Goal: Transaction & Acquisition: Purchase product/service

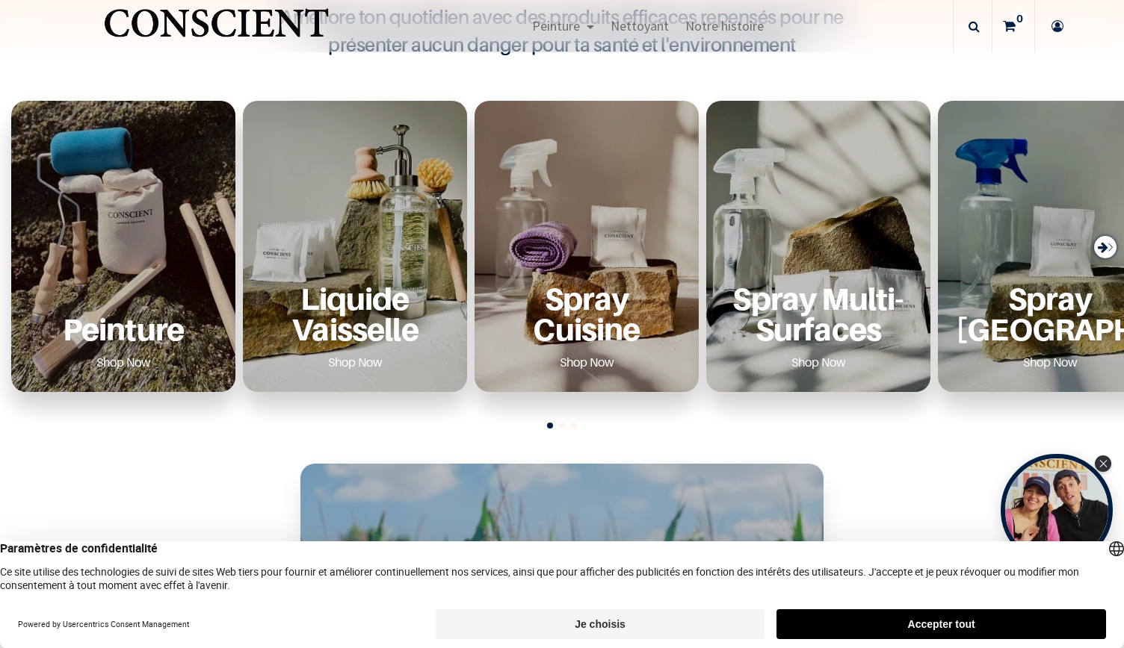
scroll to position [551, 0]
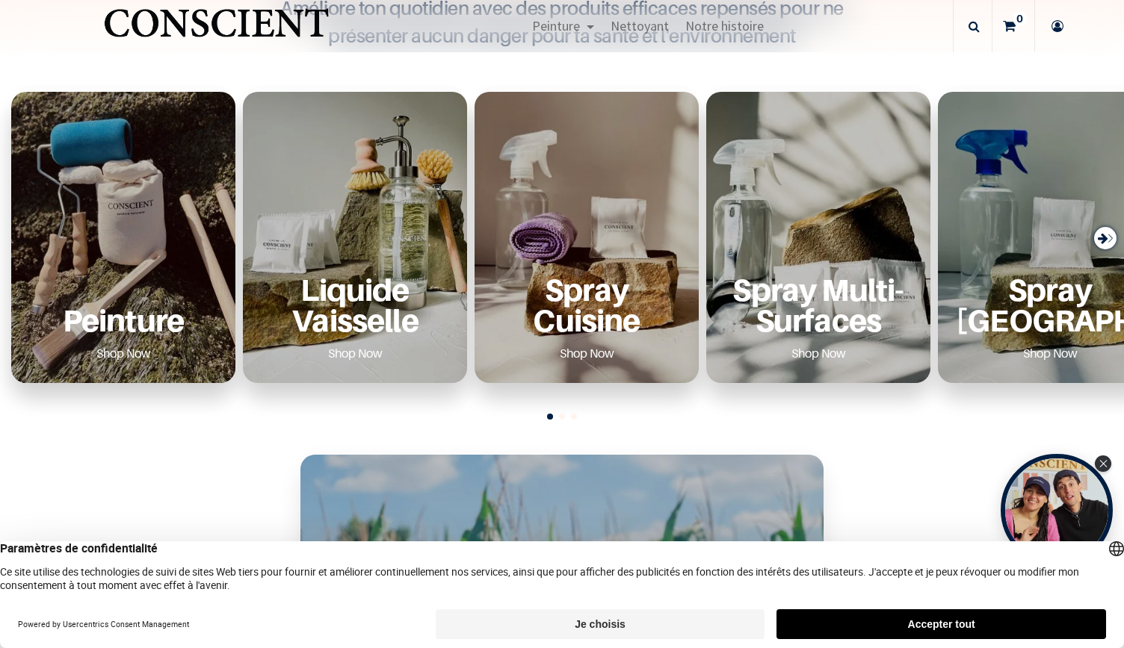
click at [935, 622] on button "Accepter tout" at bounding box center [940, 625] width 329 height 30
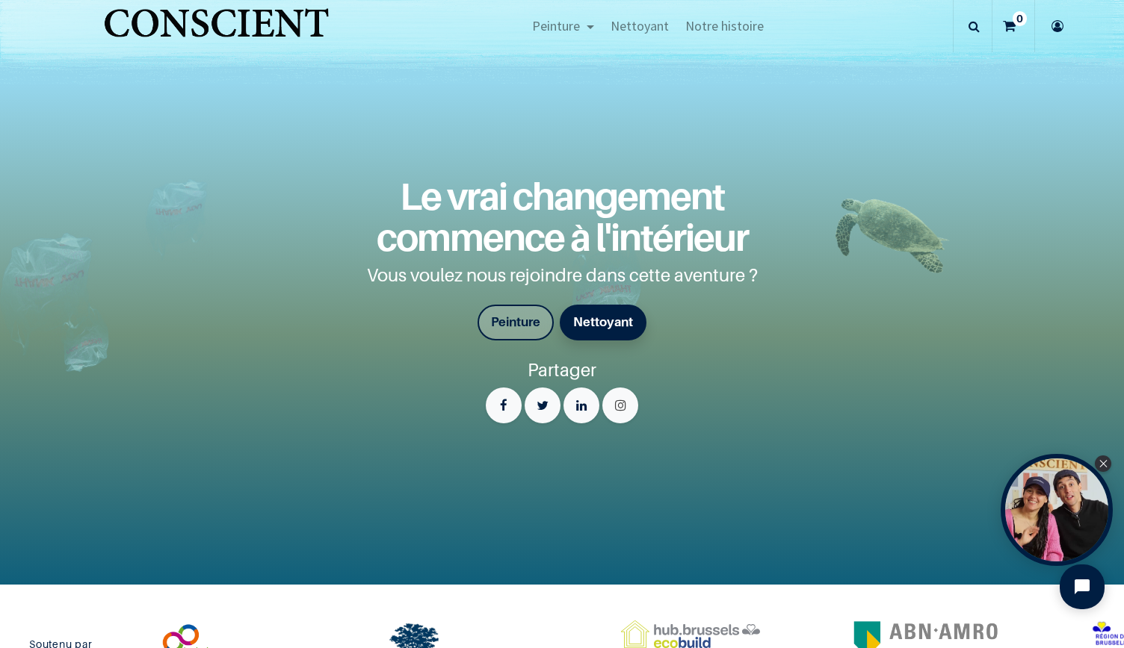
scroll to position [2618, 0]
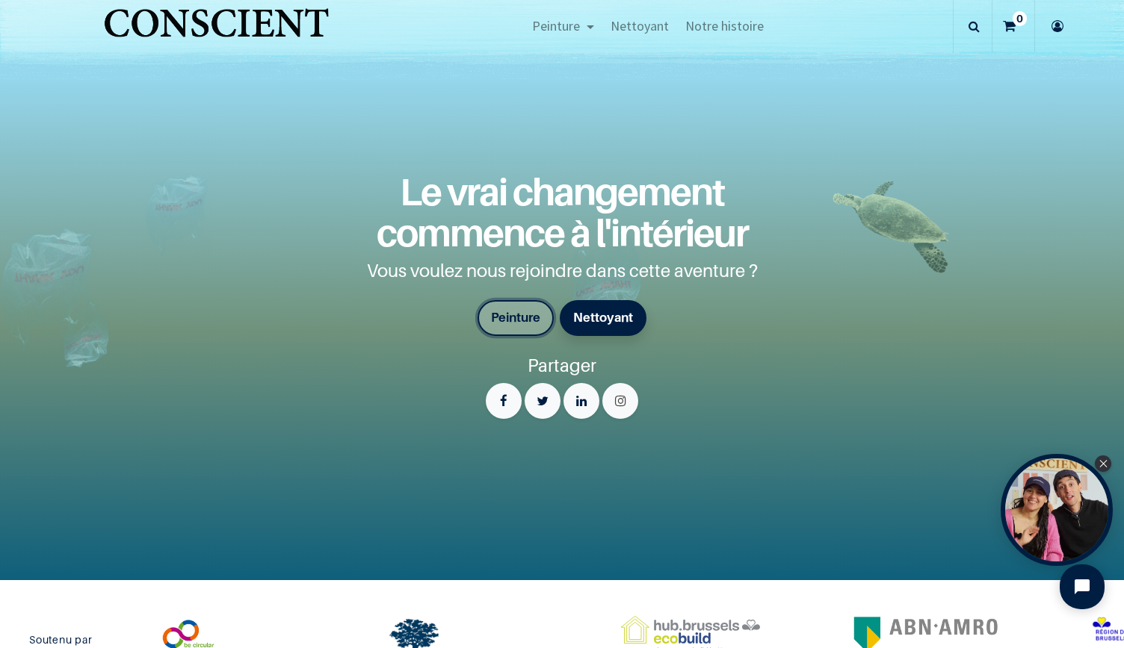
click at [511, 313] on font "Peinture" at bounding box center [515, 317] width 49 height 15
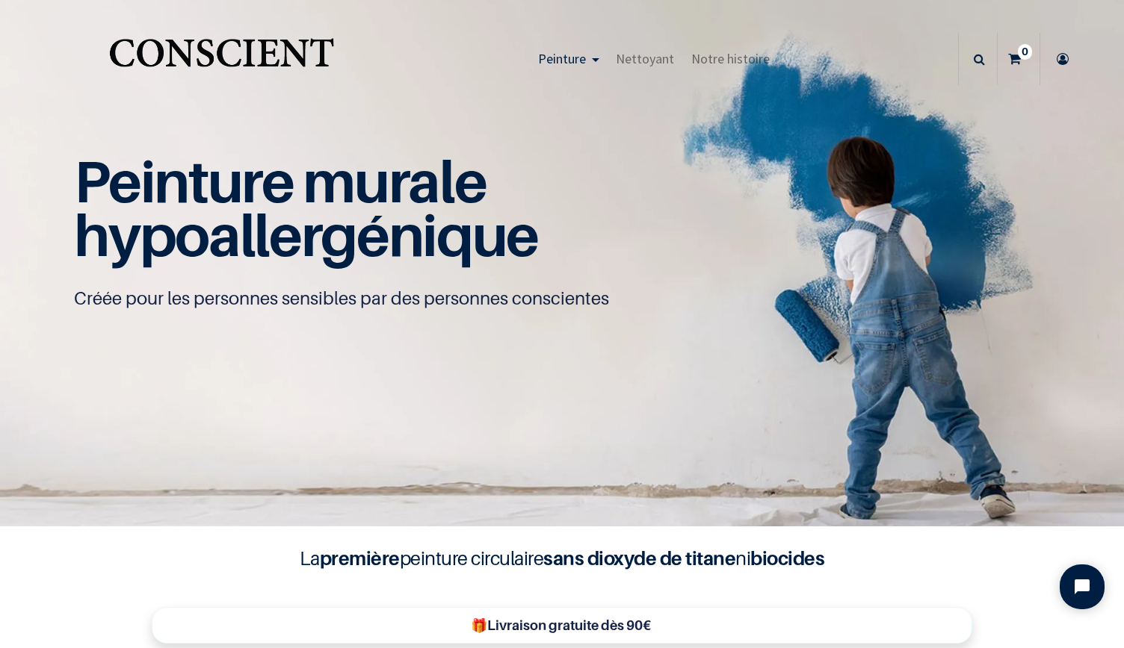
scroll to position [1, 0]
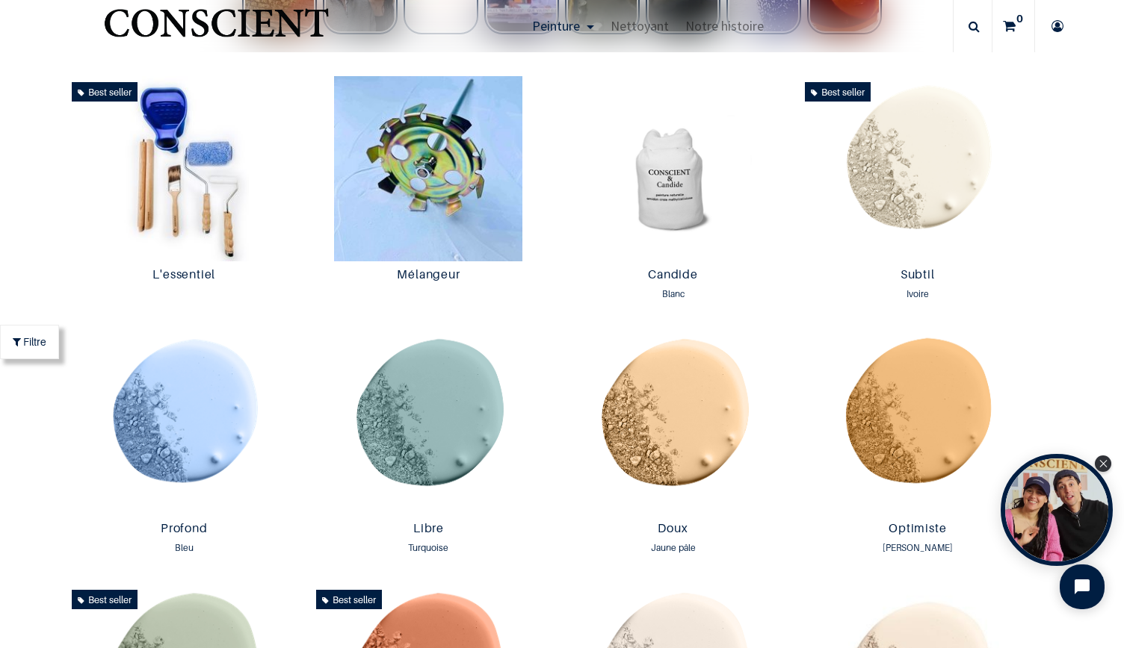
scroll to position [772, 0]
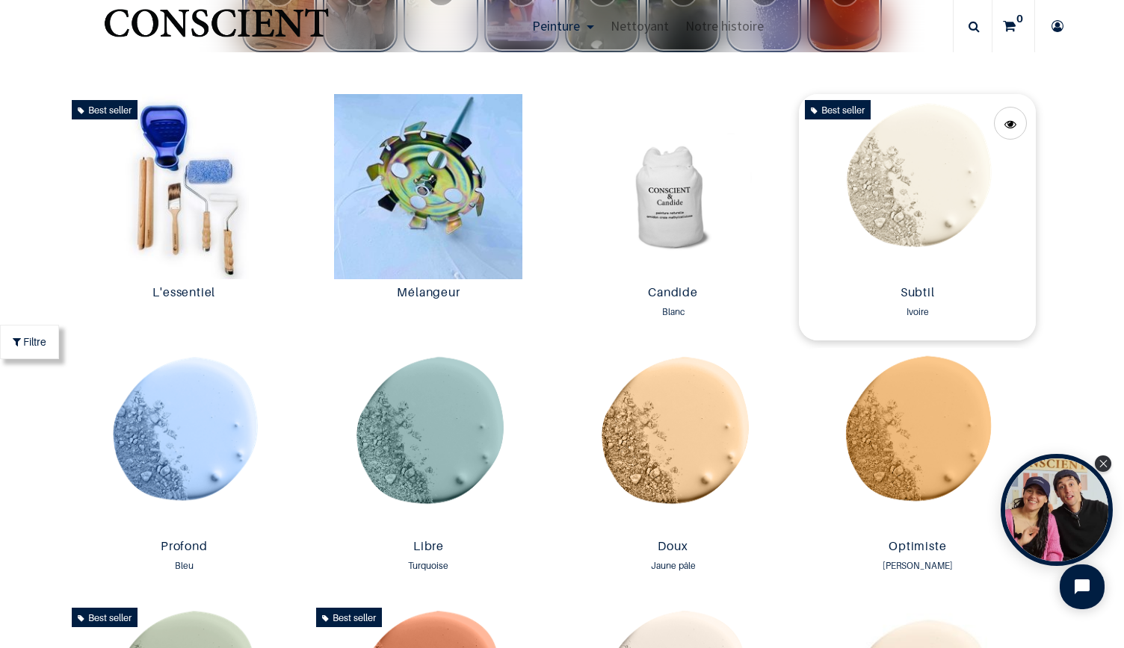
click at [898, 183] on img at bounding box center [917, 186] width 237 height 185
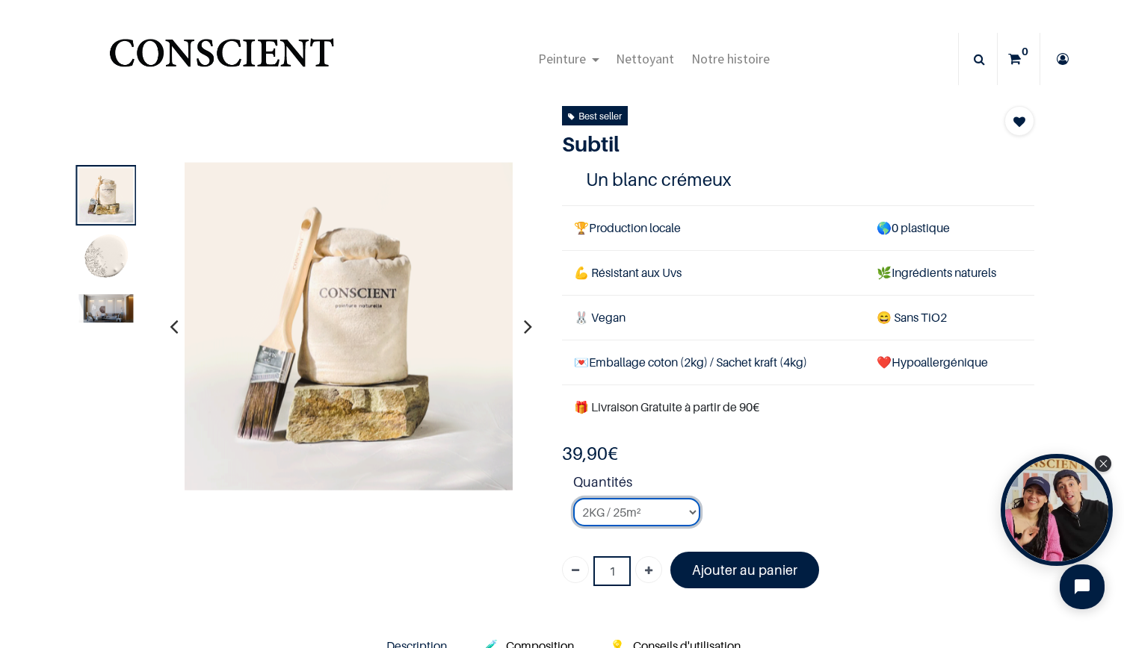
click at [688, 510] on select "2KG / 25m² 4KG / 50m² 8KG / 100m² Testeur" at bounding box center [636, 512] width 127 height 28
click at [573, 498] on select "2KG / 25m² 4KG / 50m² 8KG / 100m² Testeur" at bounding box center [636, 512] width 127 height 28
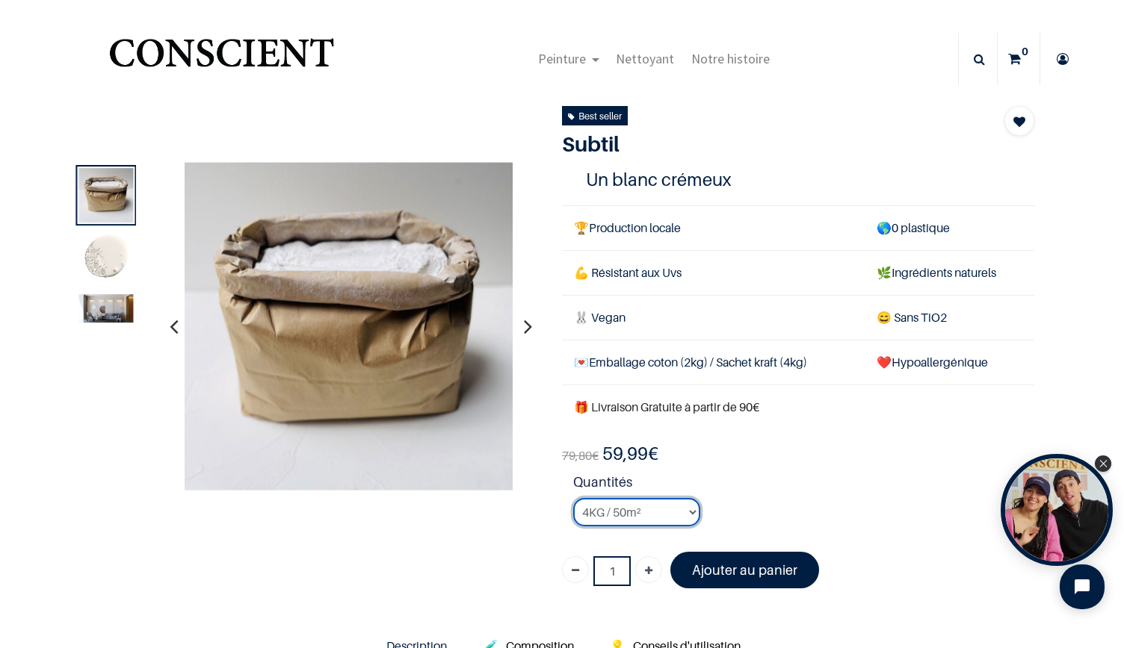
click at [687, 512] on select "2KG / 25m² 4KG / 50m² 8KG / 100m² Testeur" at bounding box center [636, 512] width 127 height 28
click at [573, 498] on select "2KG / 25m² 4KG / 50m² 8KG / 100m² Testeur" at bounding box center [636, 512] width 127 height 28
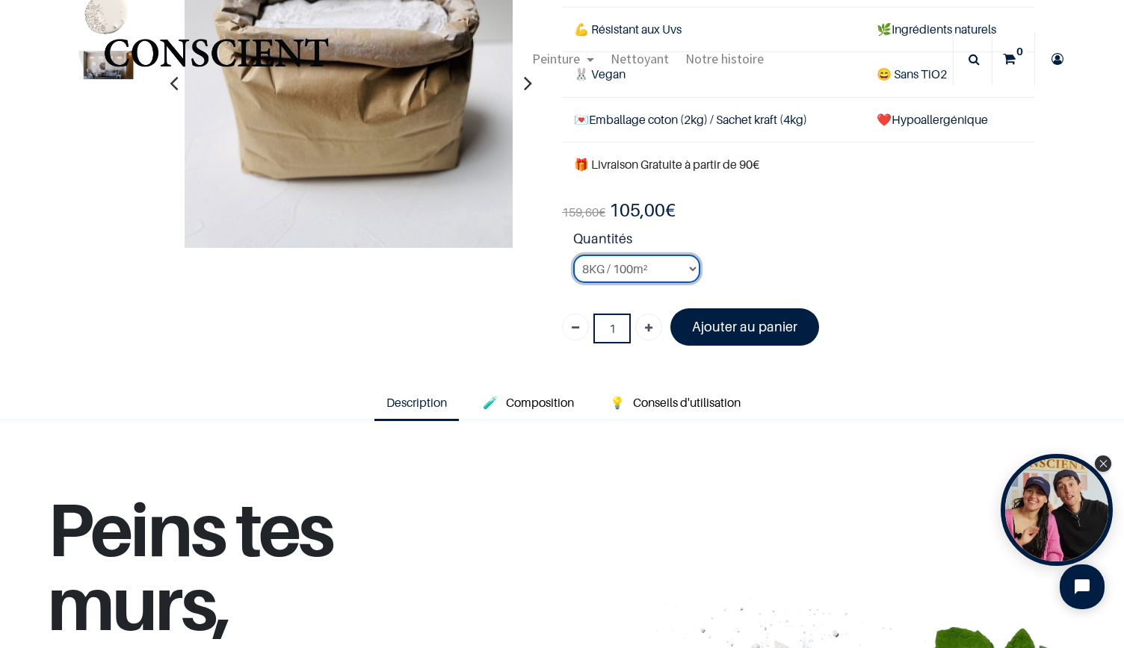
scroll to position [153, 0]
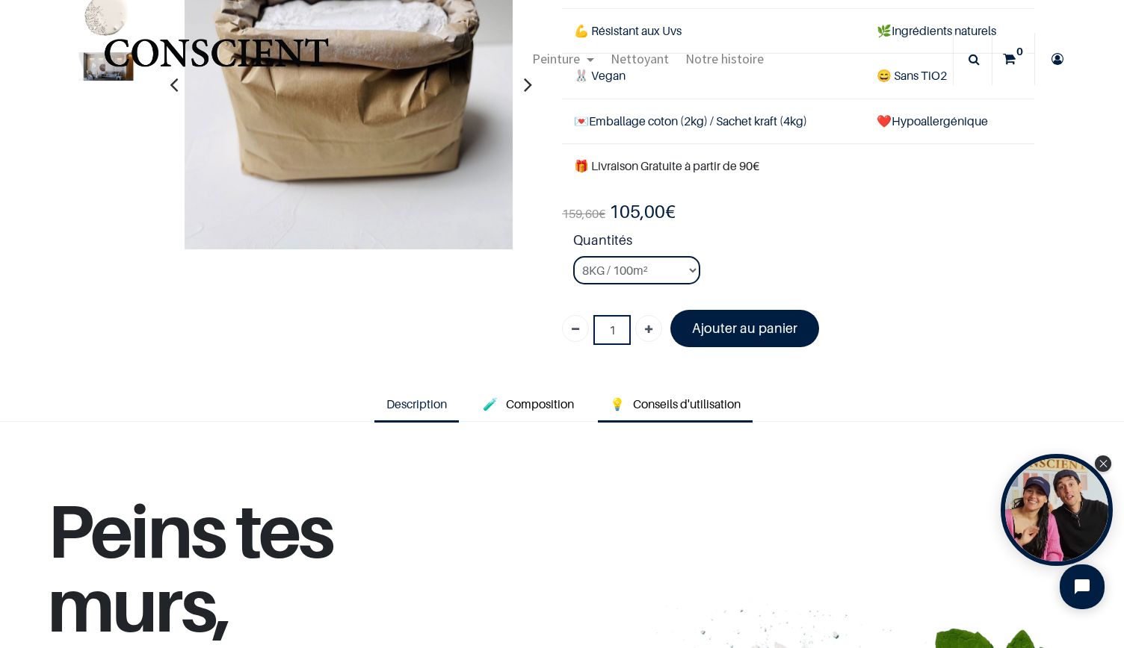
click at [660, 397] on span "Conseils d'utilisation" at bounding box center [687, 404] width 108 height 15
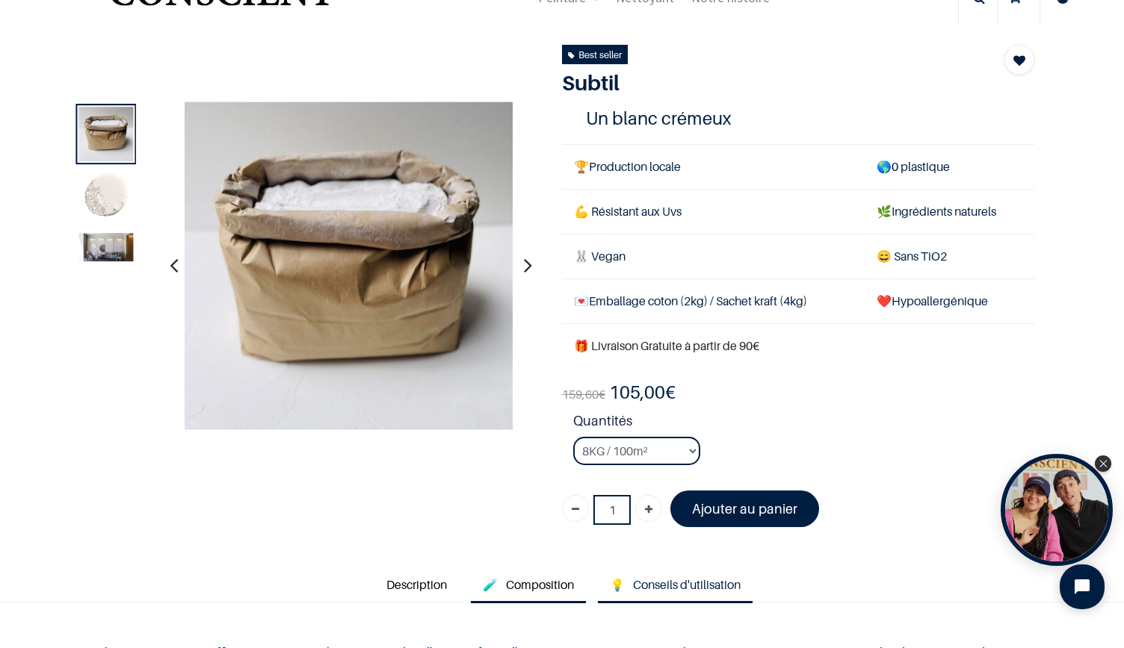
scroll to position [61, 0]
click at [689, 447] on select "2KG / 25m² 4KG / 50m² 8KG / 100m² Testeur" at bounding box center [636, 452] width 127 height 28
select select "128"
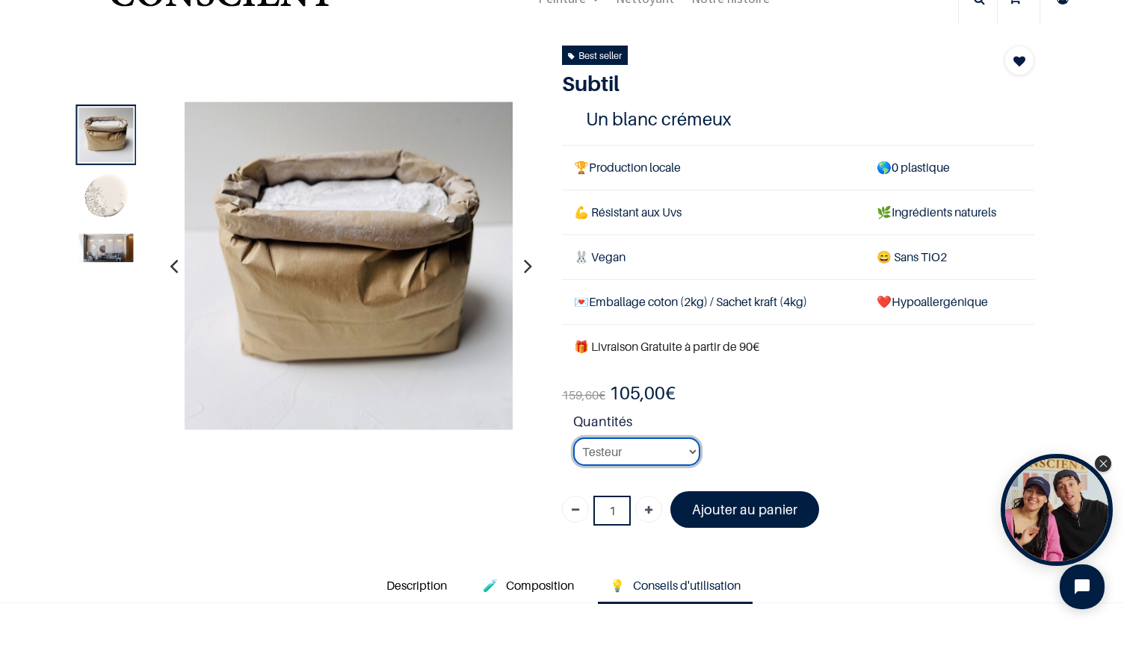
click at [573, 438] on select "2KG / 25m² 4KG / 50m² 8KG / 100m² Testeur" at bounding box center [636, 452] width 127 height 28
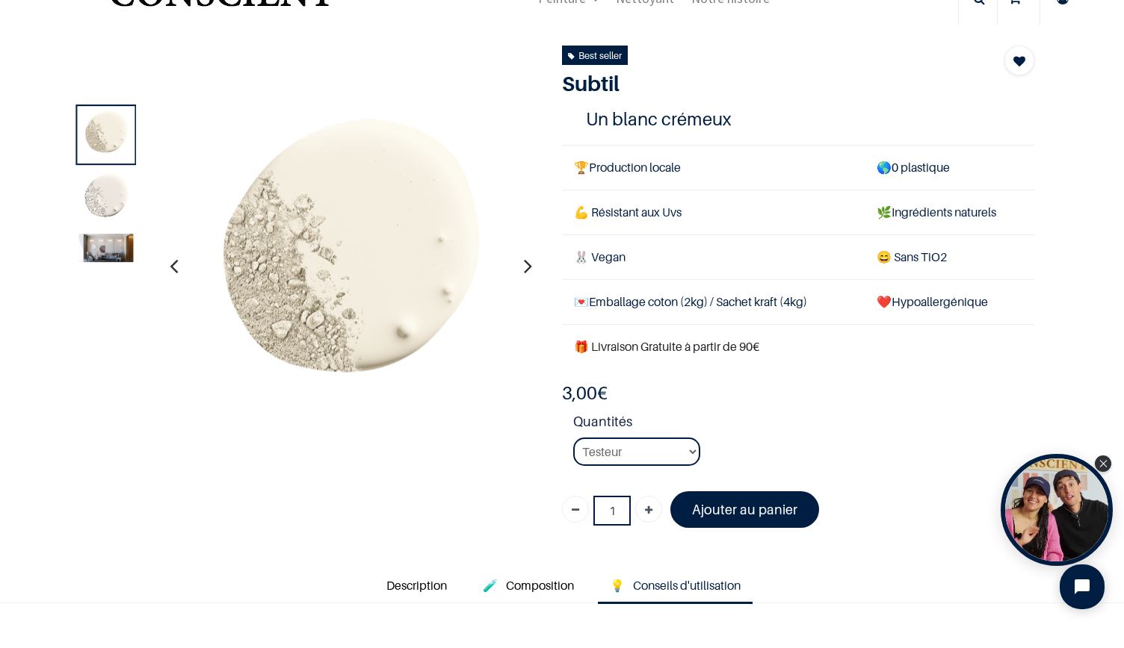
click at [102, 198] on img at bounding box center [105, 198] width 55 height 55
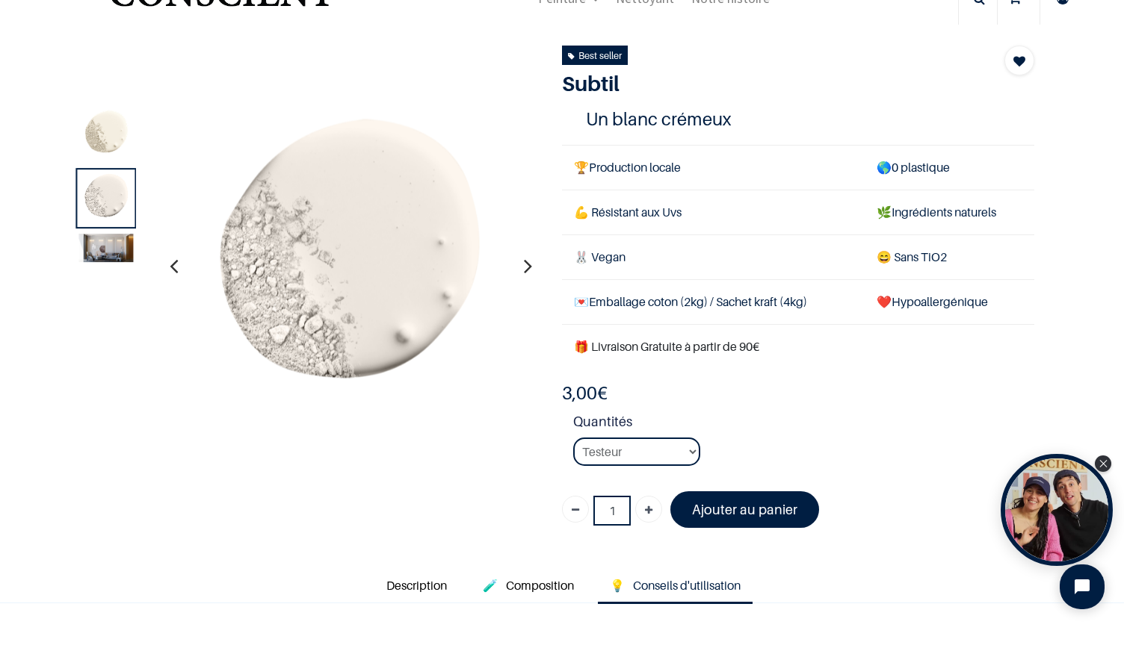
click at [95, 138] on img at bounding box center [105, 135] width 55 height 55
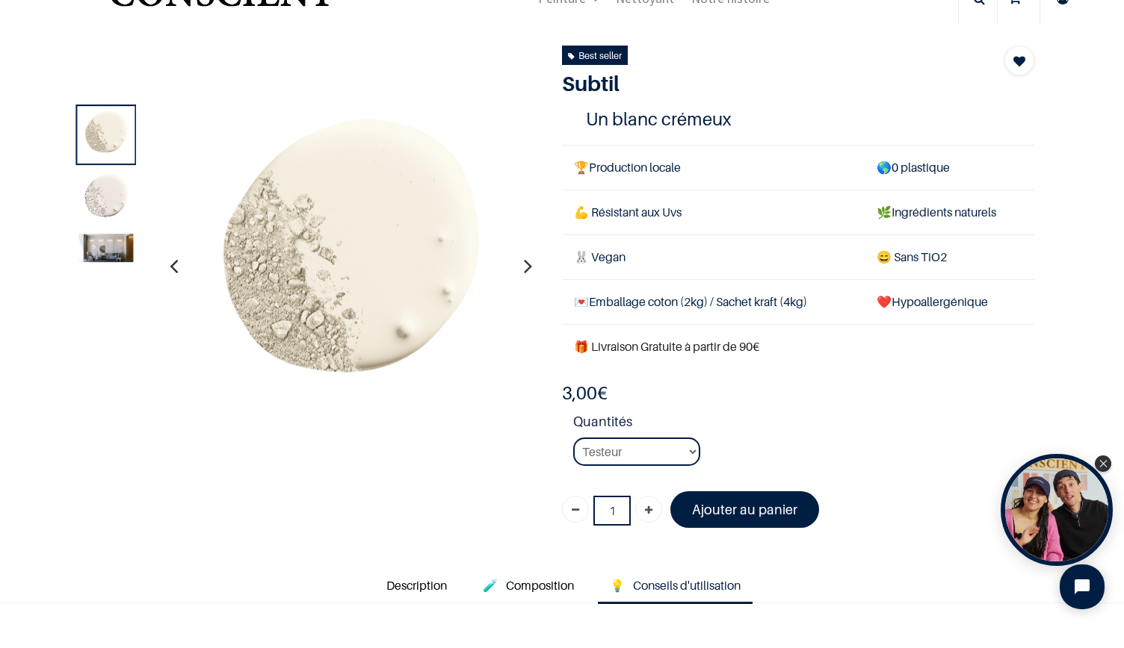
click at [102, 198] on img at bounding box center [105, 198] width 55 height 55
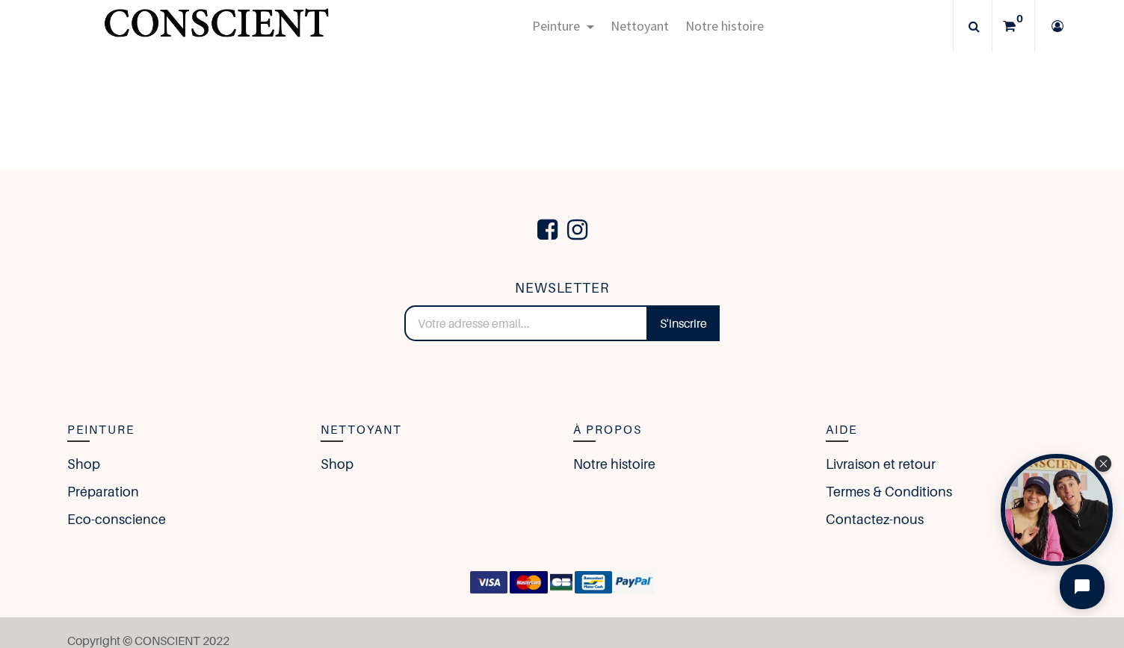
scroll to position [3021, 0]
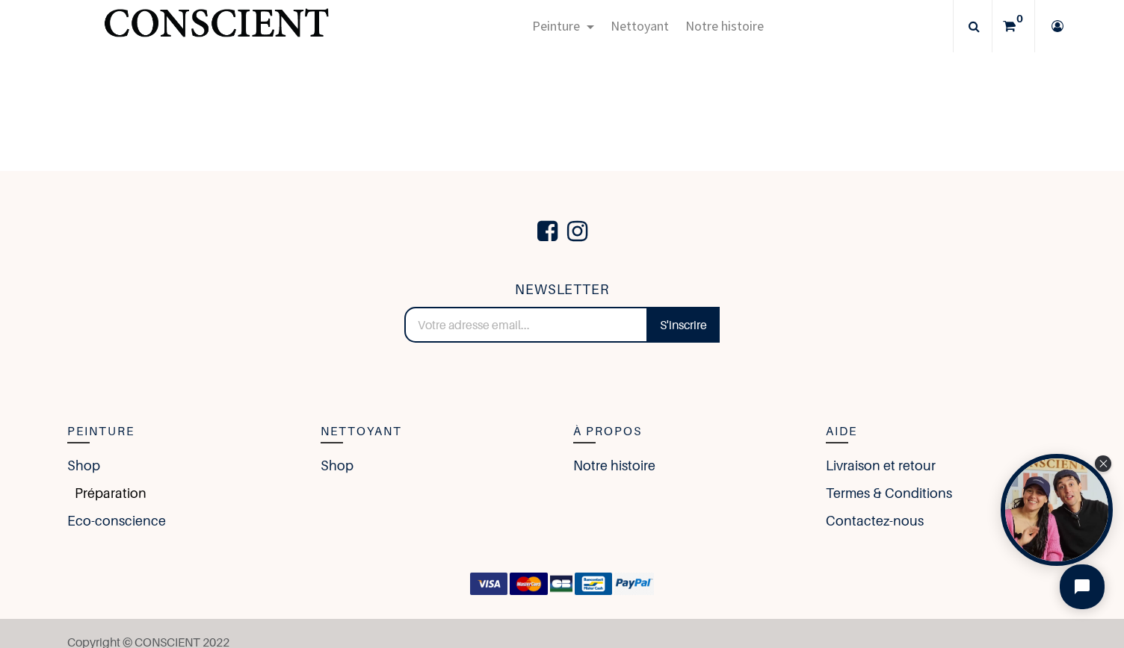
click at [99, 494] on link "Préparation" at bounding box center [106, 493] width 79 height 20
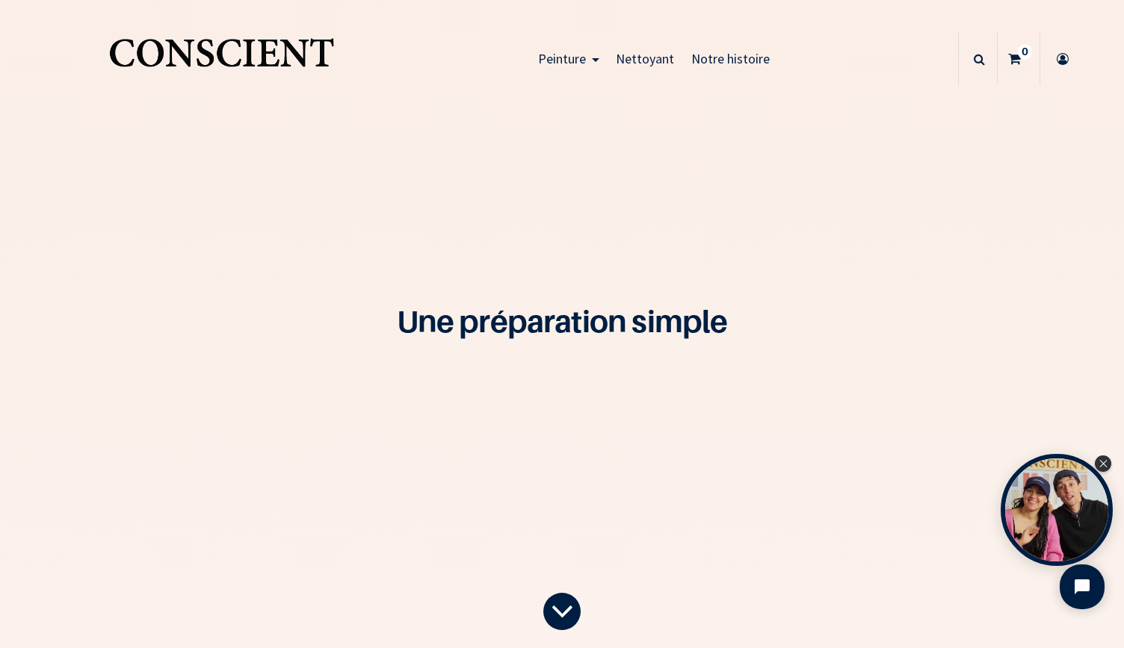
click at [731, 55] on span "Notre histoire" at bounding box center [730, 58] width 78 height 17
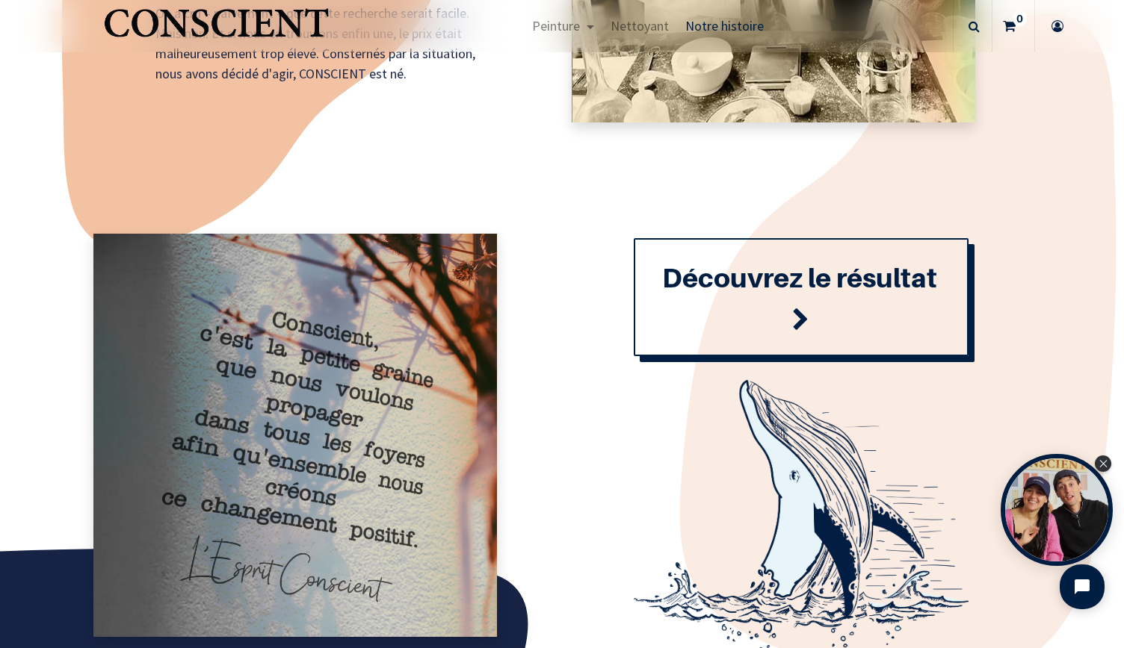
scroll to position [1593, 0]
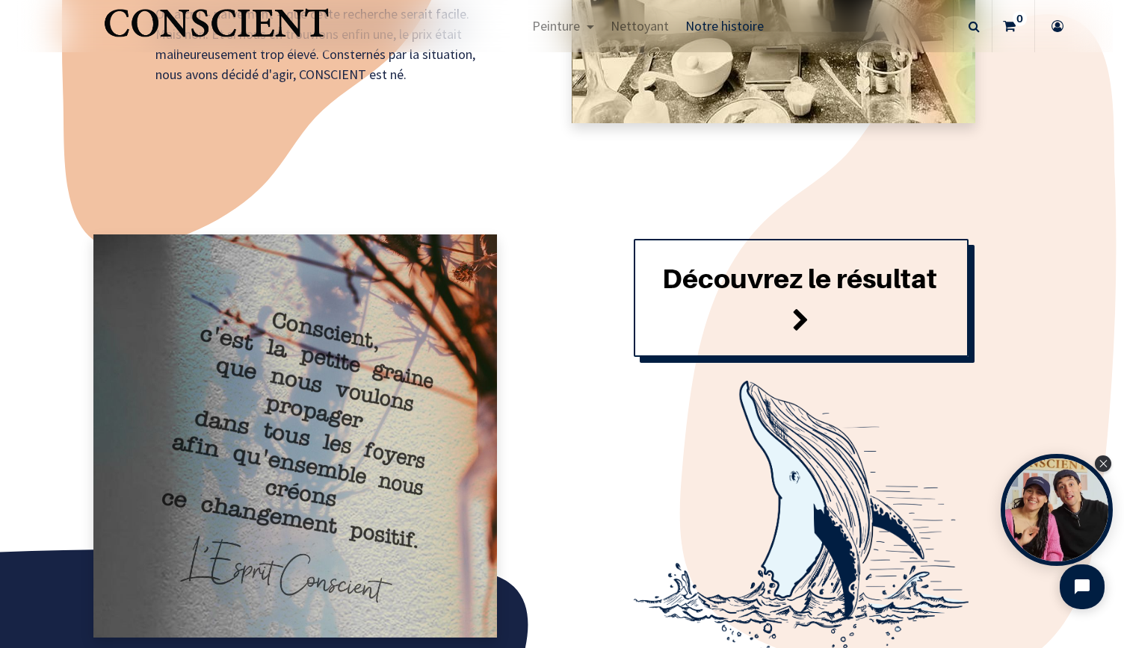
click at [795, 316] on span at bounding box center [800, 321] width 17 height 40
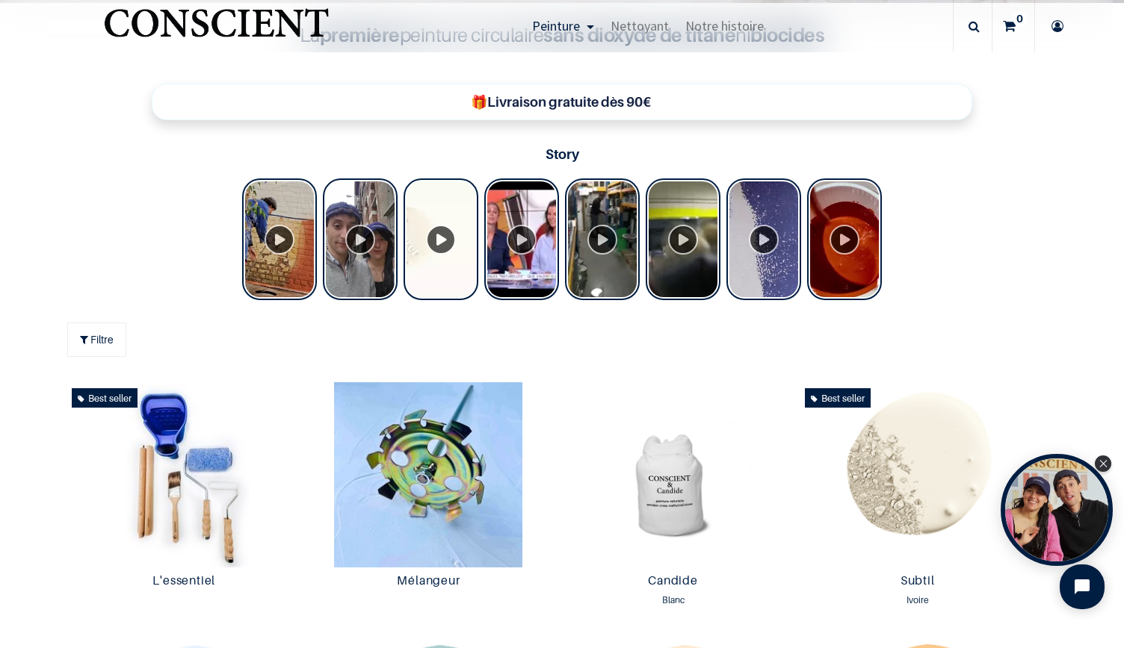
scroll to position [526, 0]
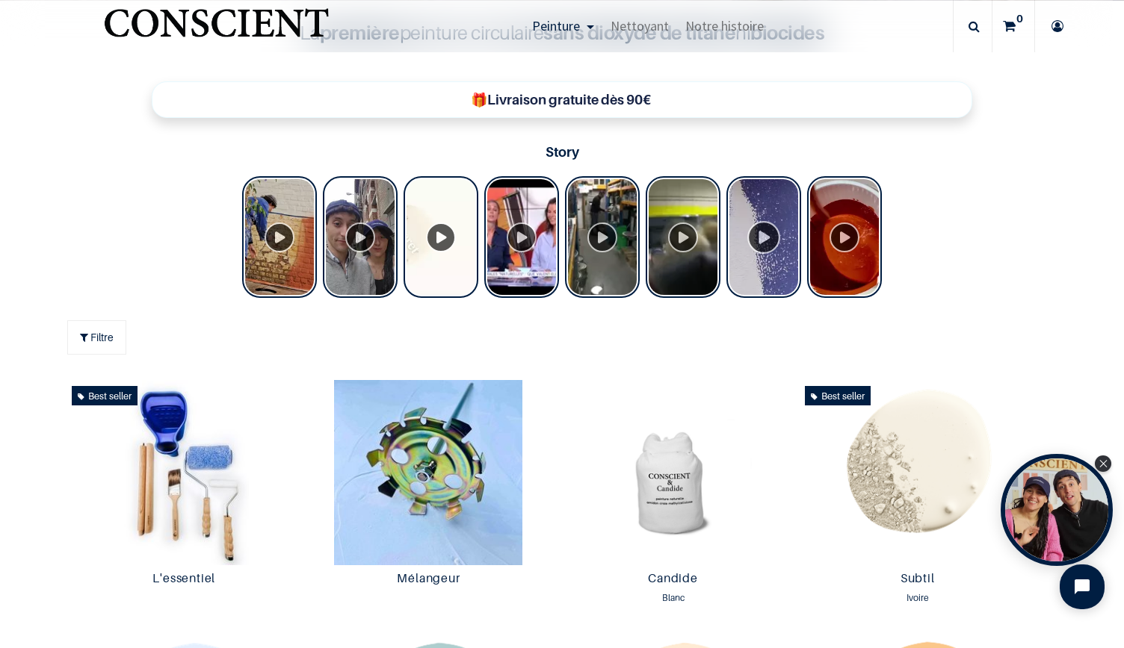
click at [755, 232] on div "Tolstoy Stories" at bounding box center [763, 237] width 75 height 122
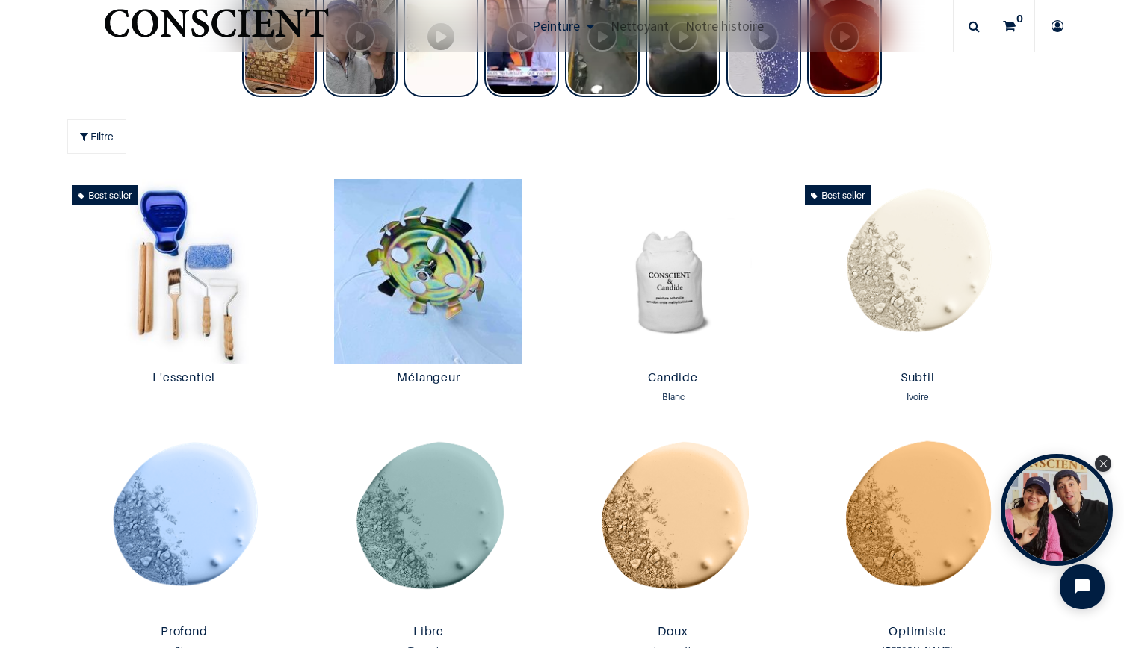
scroll to position [725, 0]
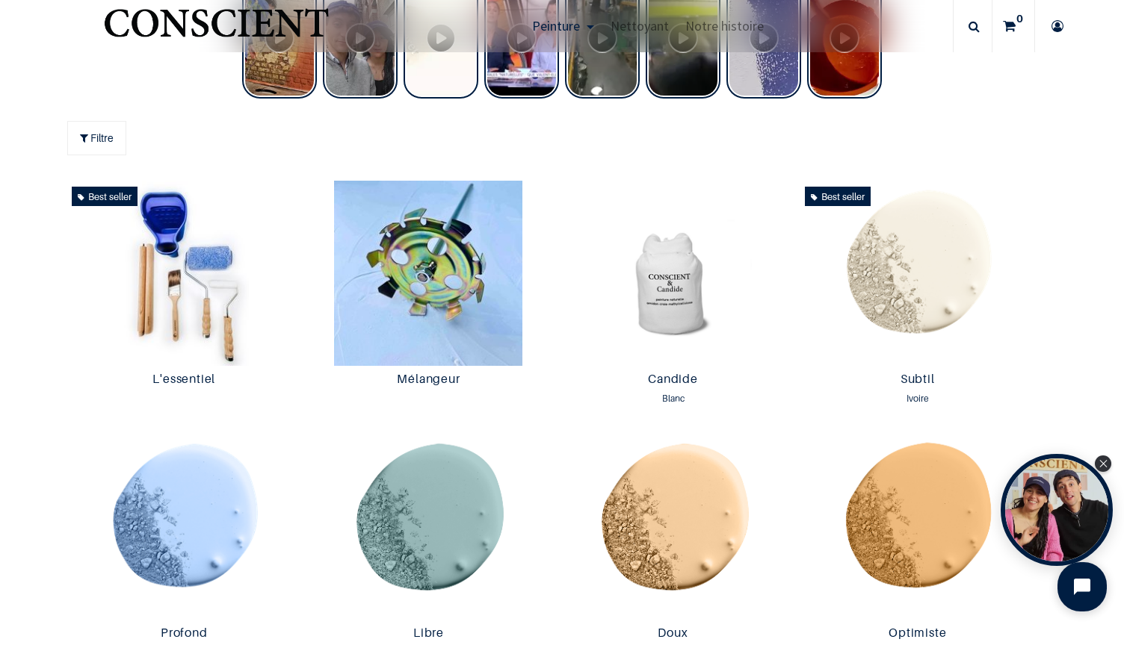
click at [1080, 598] on button "Open chat widget" at bounding box center [1081, 587] width 49 height 49
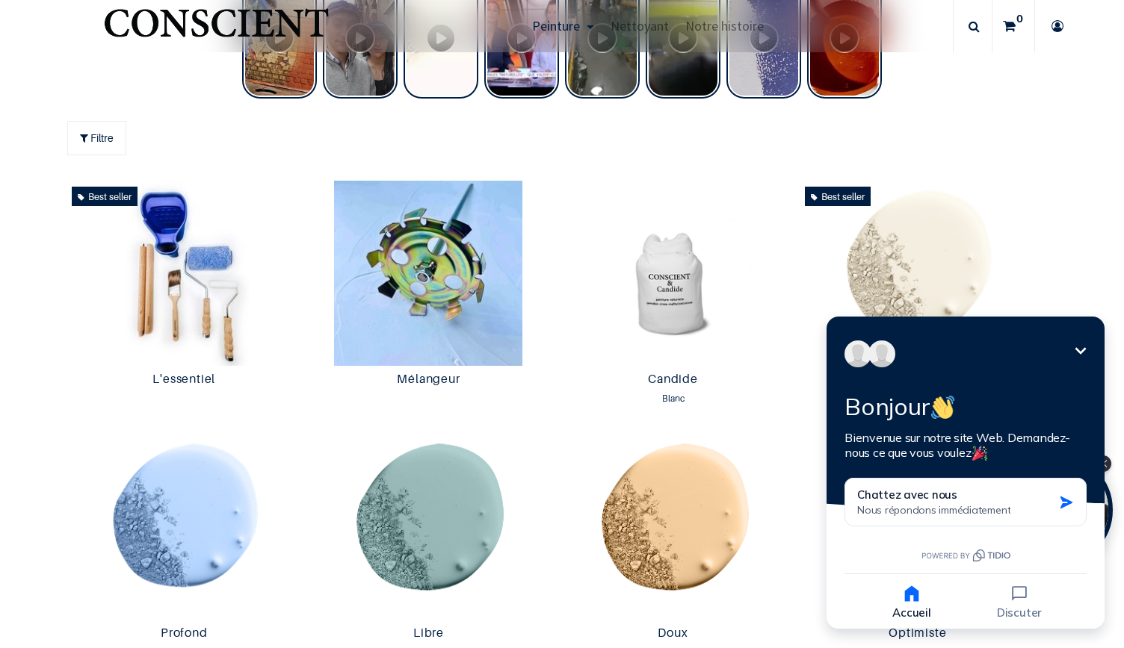
click at [1080, 350] on icon "Réduire" at bounding box center [1080, 351] width 18 height 18
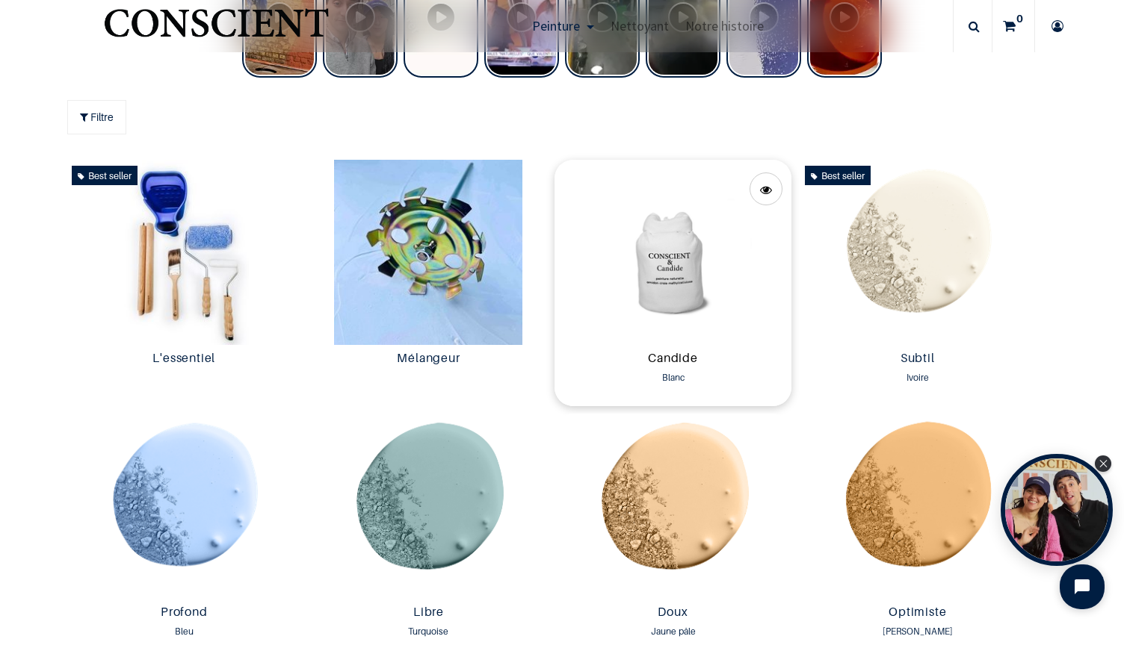
scroll to position [749, 0]
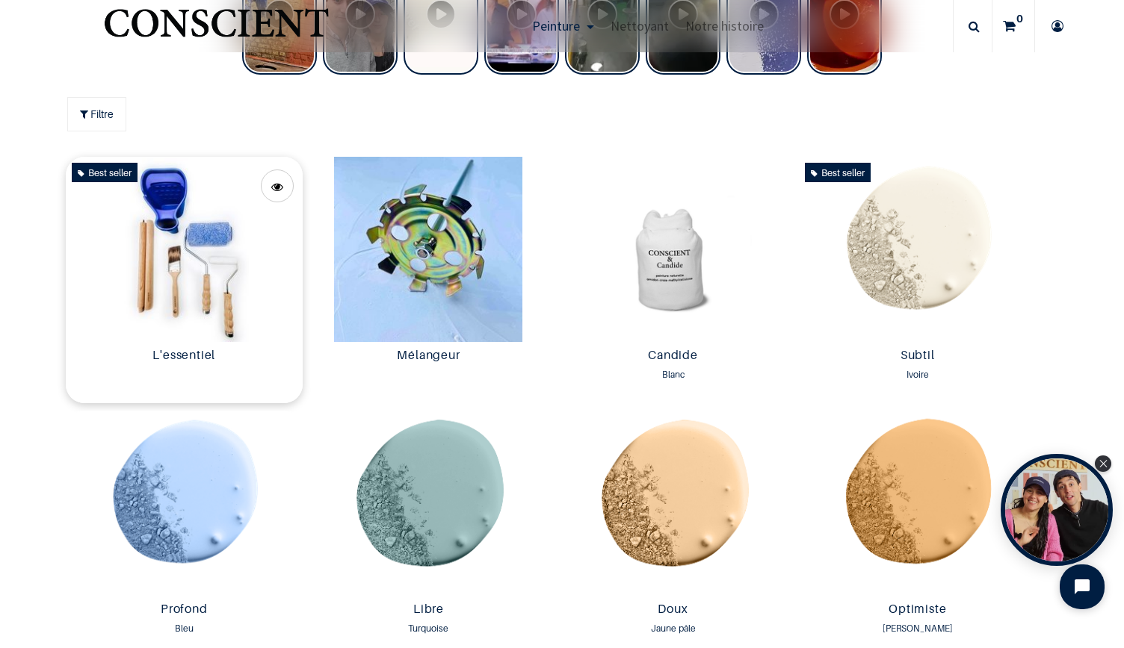
click at [179, 264] on img at bounding box center [184, 249] width 237 height 185
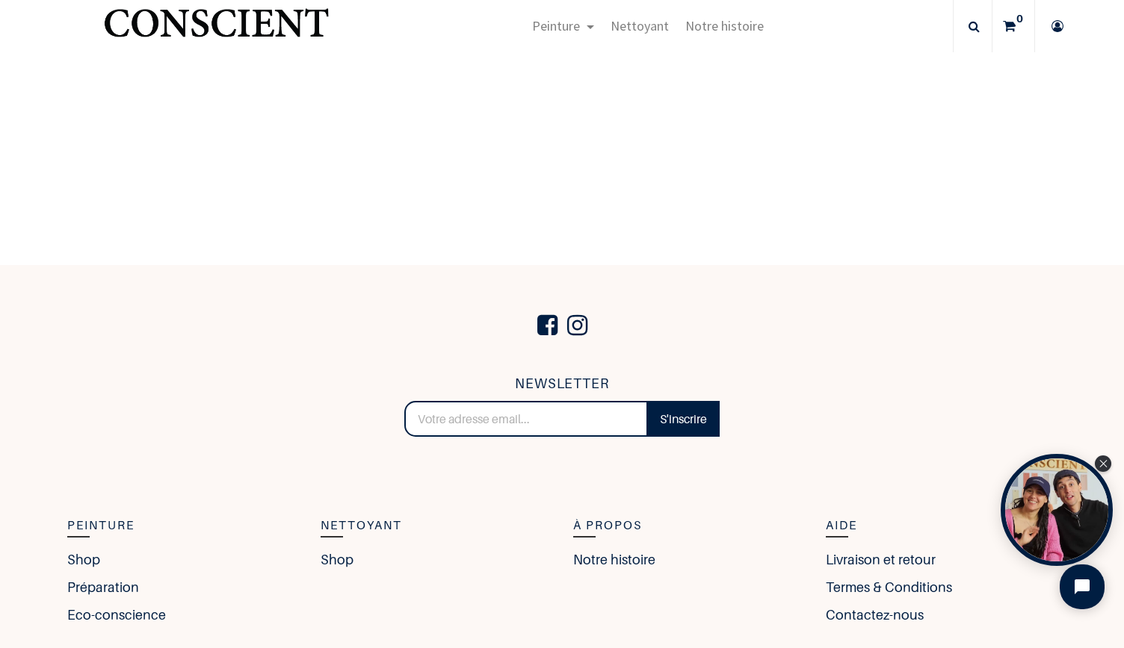
scroll to position [851, 0]
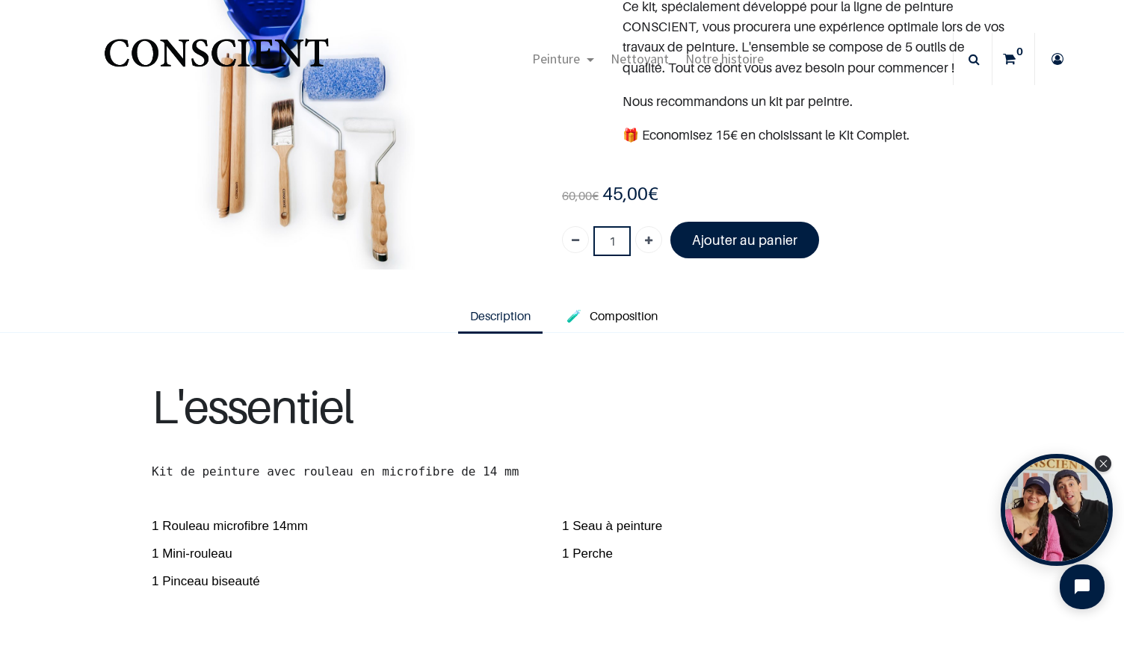
scroll to position [106, 0]
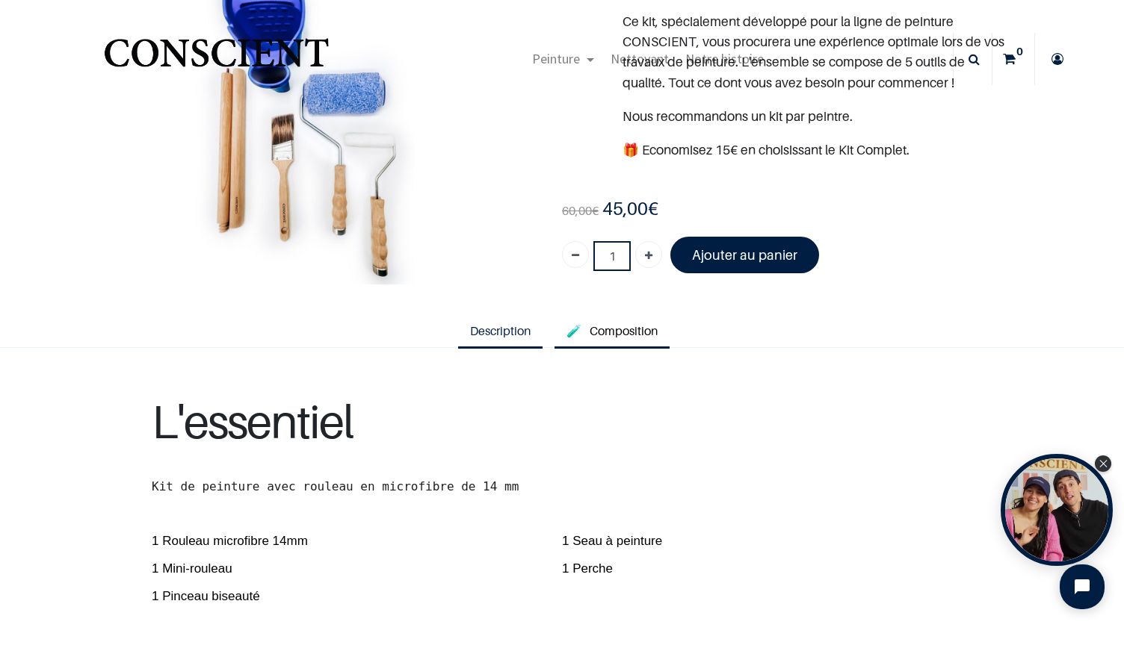
click at [604, 325] on span "Composition" at bounding box center [623, 330] width 68 height 15
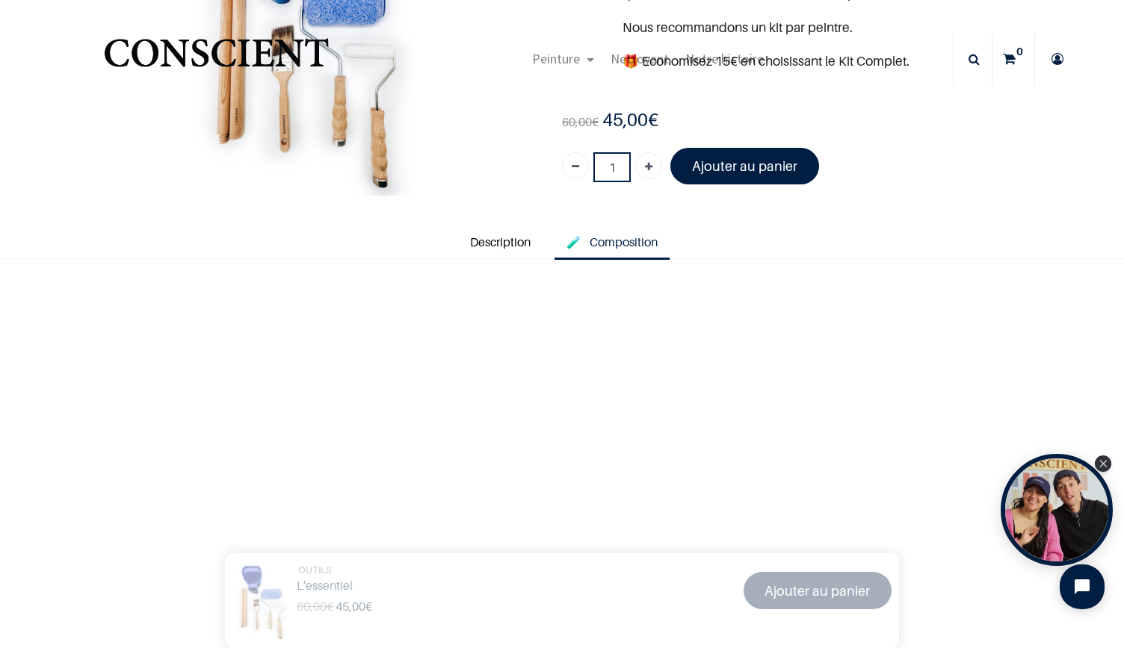
scroll to position [167, 0]
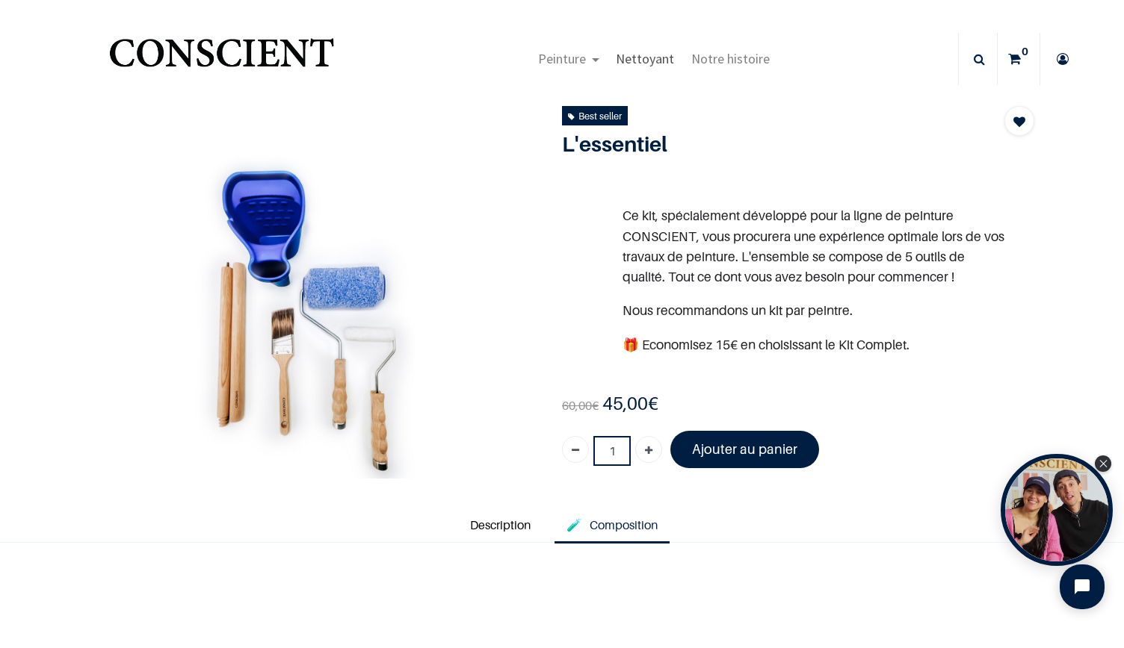
click at [639, 61] on span "Nettoyant" at bounding box center [645, 58] width 58 height 17
